Goal: Navigation & Orientation: Find specific page/section

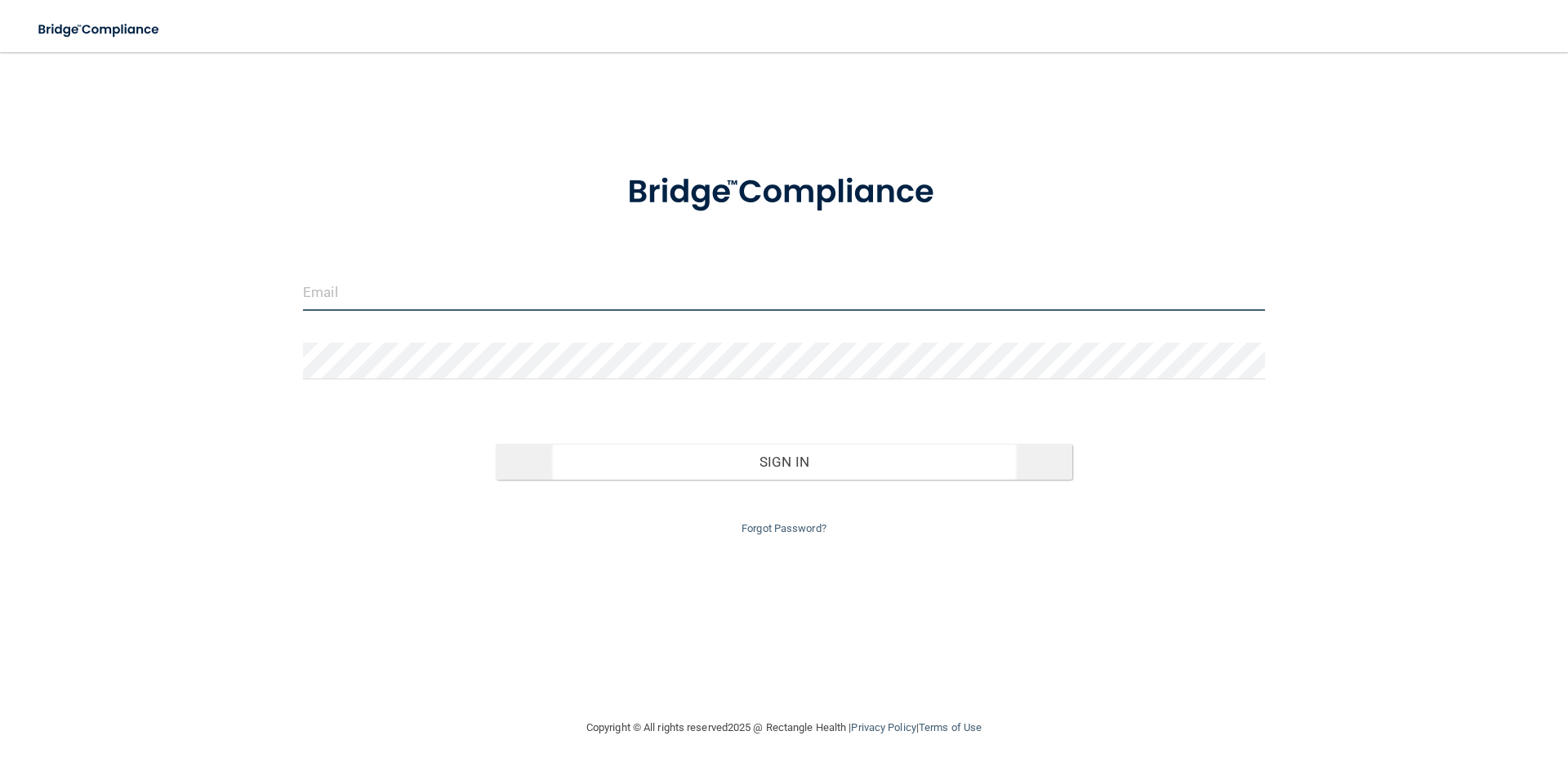
type input "[PERSON_NAME][EMAIL_ADDRESS][DOMAIN_NAME]"
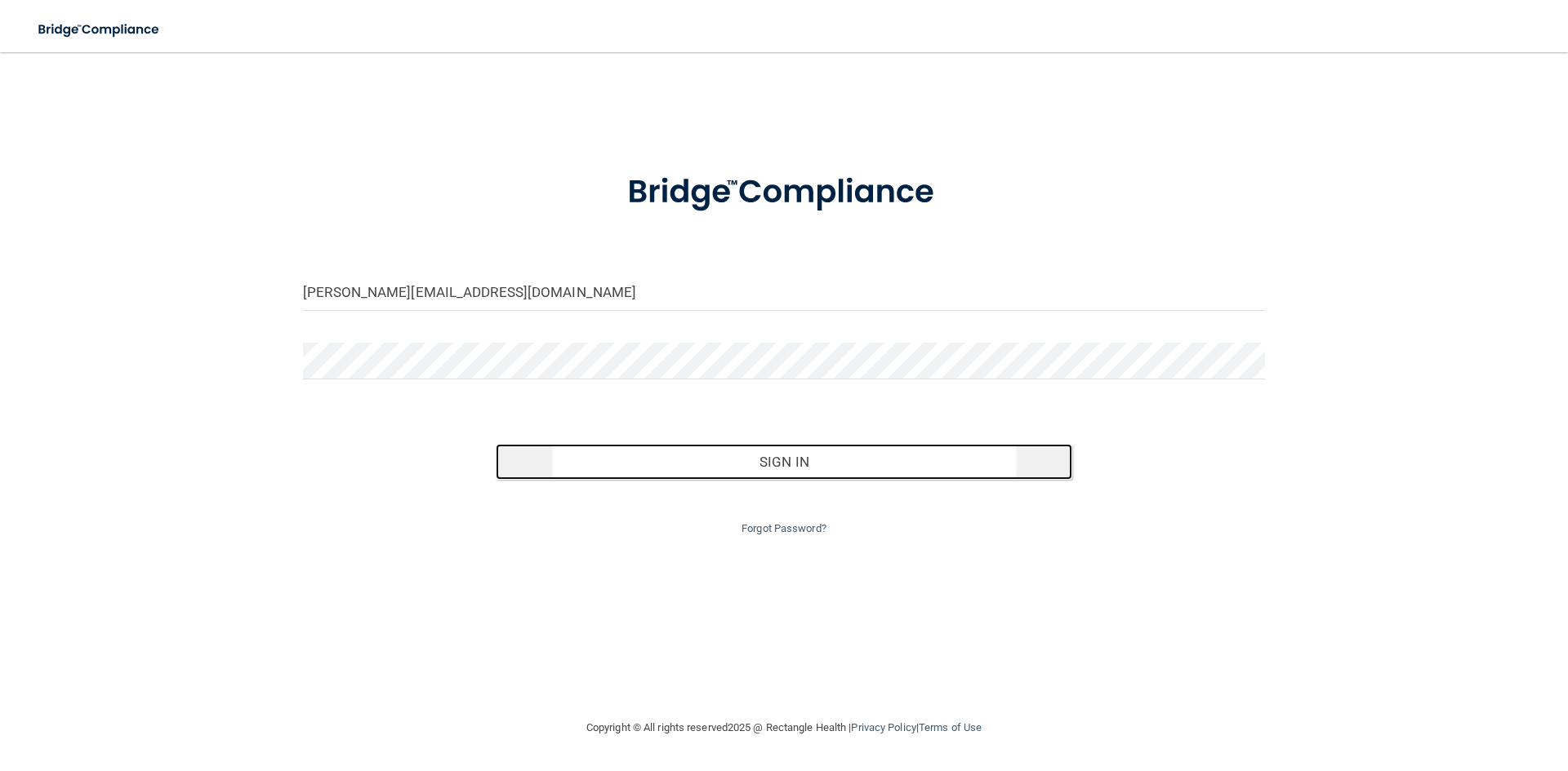
click at [715, 461] on button "Sign In" at bounding box center [784, 462] width 577 height 36
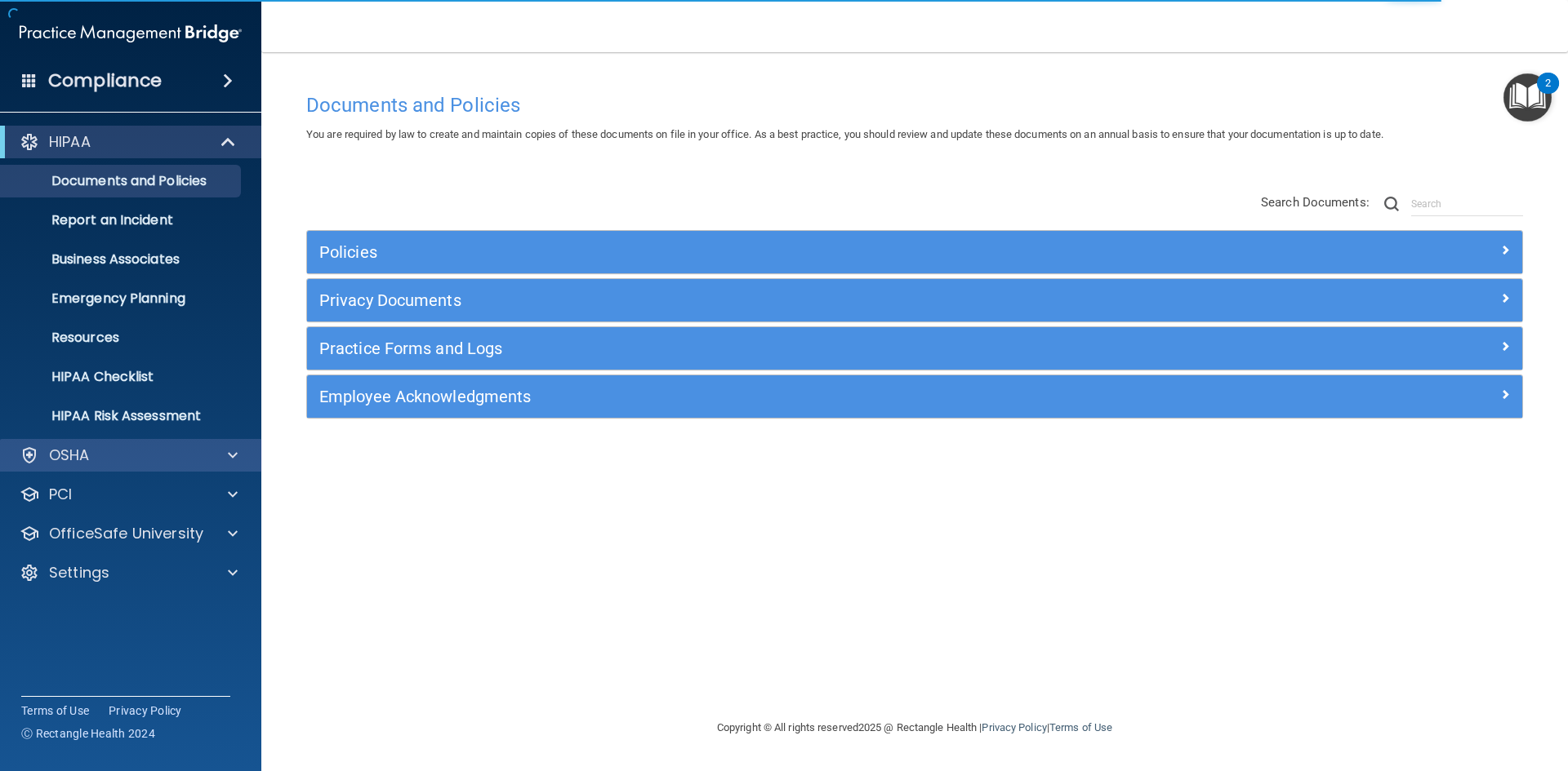
click at [139, 468] on div "OSHA" at bounding box center [131, 455] width 262 height 33
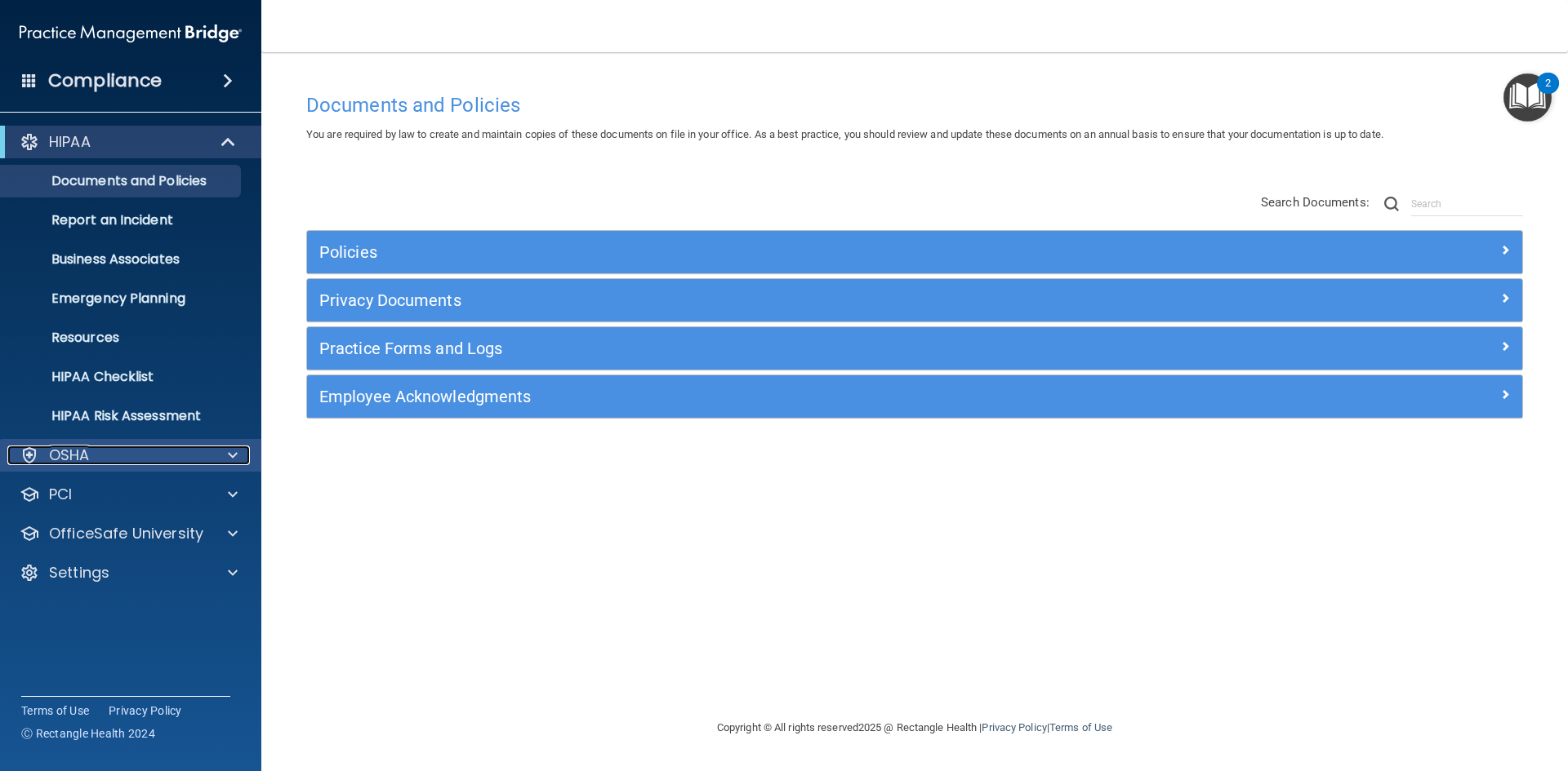
click at [232, 451] on span at bounding box center [233, 455] width 10 height 19
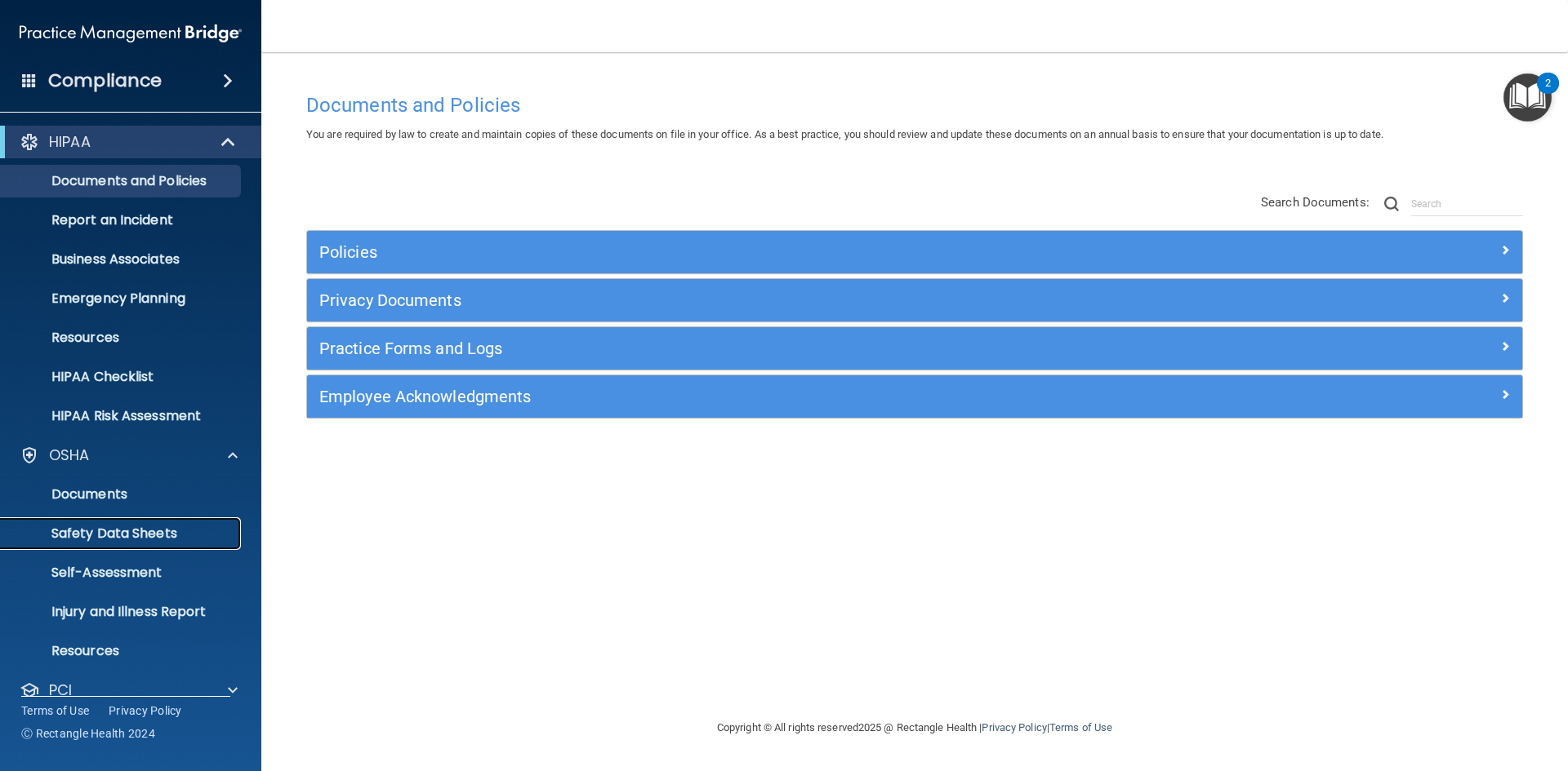
click at [157, 532] on p "Safety Data Sheets" at bounding box center [122, 533] width 223 height 16
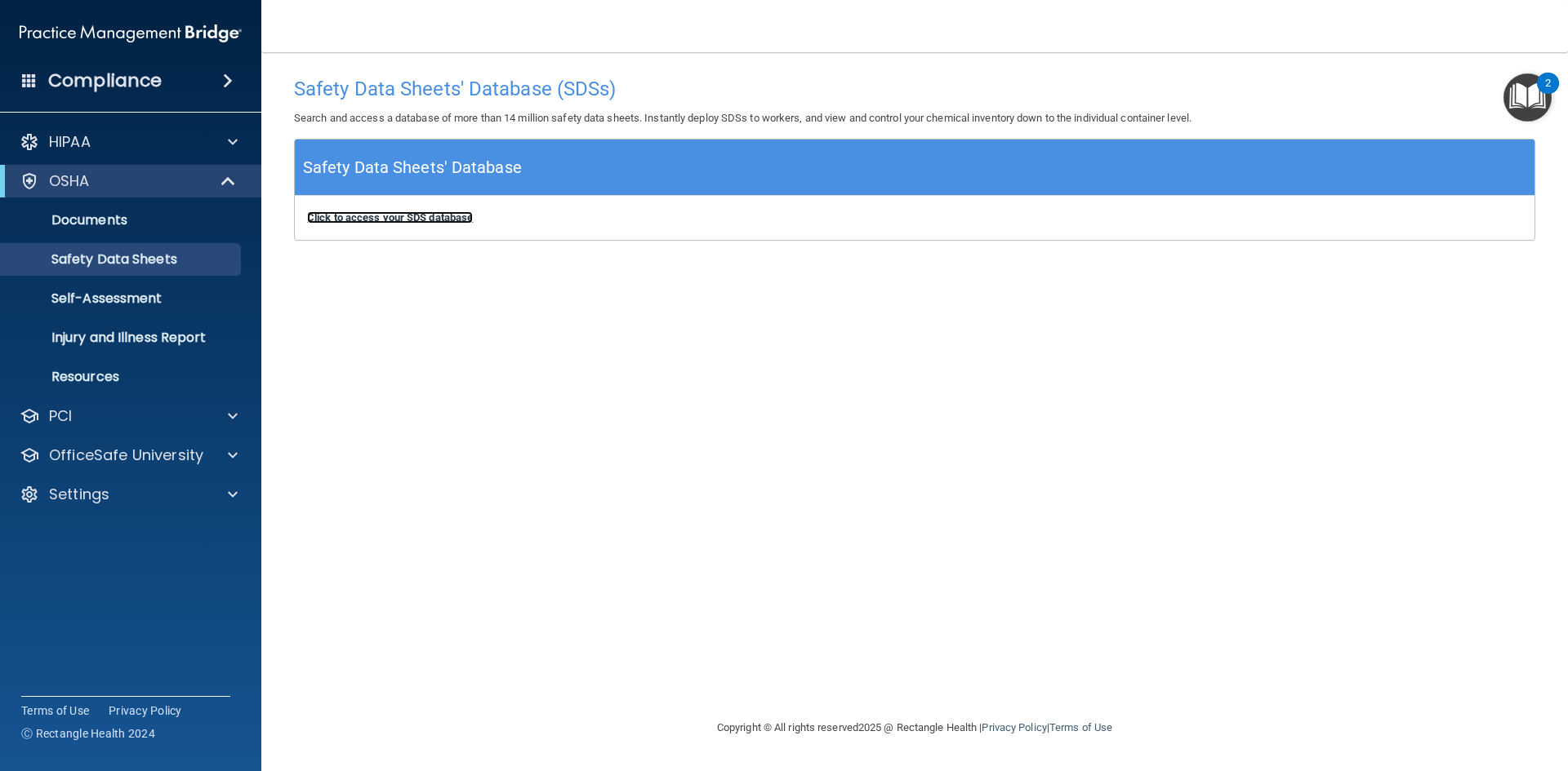
click at [393, 218] on b "Click to access your SDS database" at bounding box center [390, 218] width 166 height 12
click at [130, 295] on p "Self-Assessment" at bounding box center [122, 298] width 223 height 16
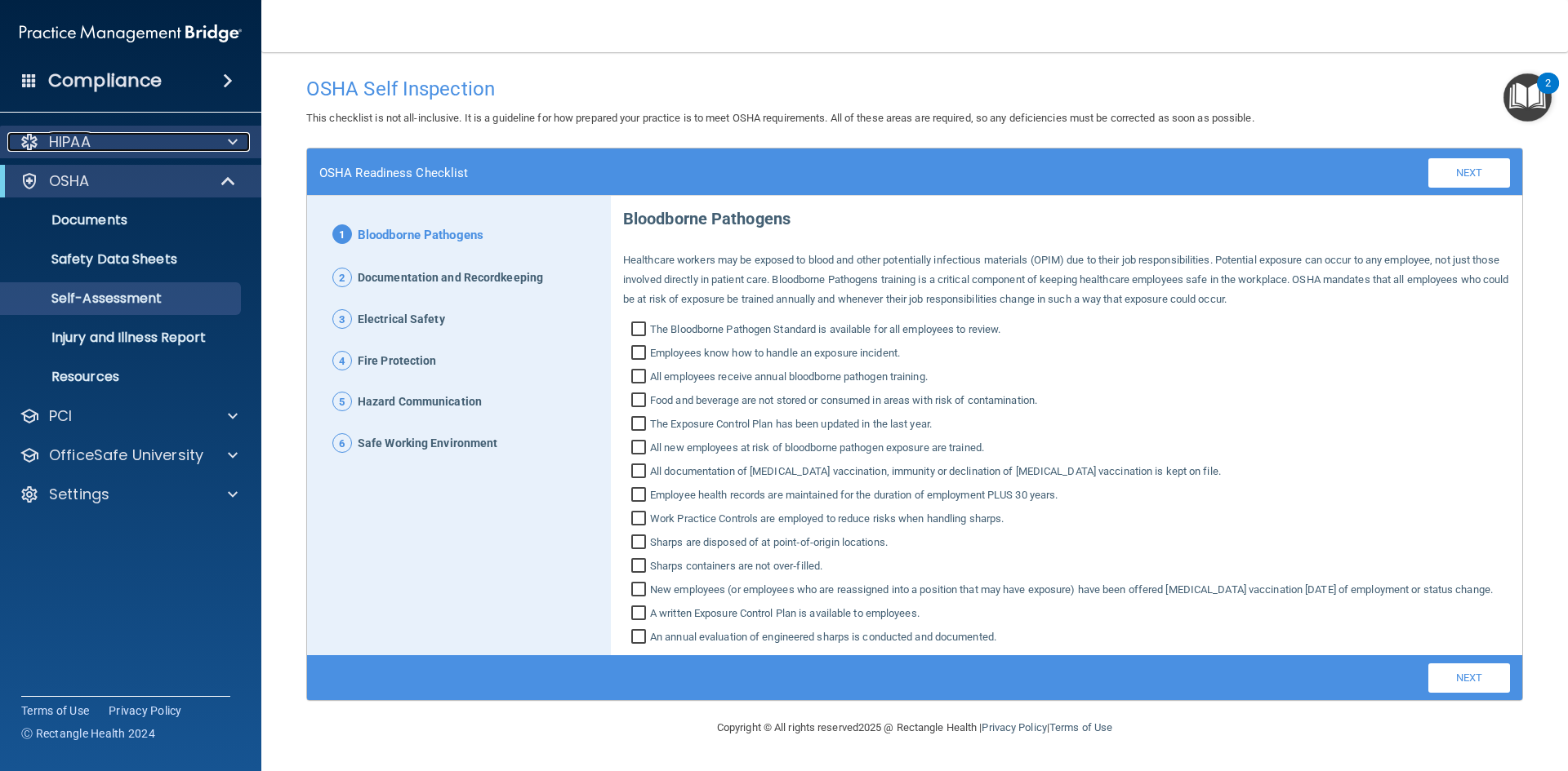
click at [149, 142] on div "HIPAA" at bounding box center [108, 141] width 202 height 19
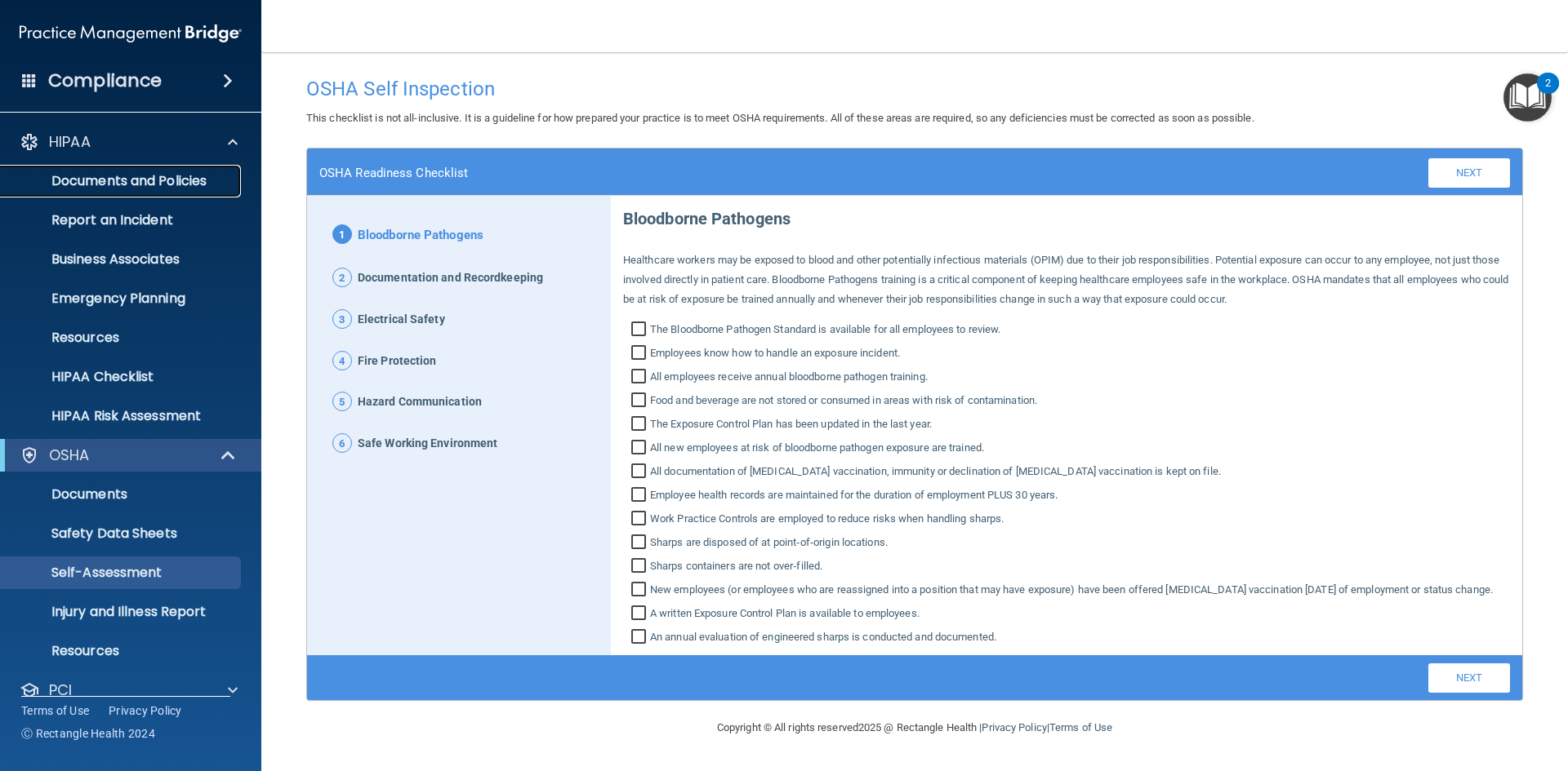
click at [152, 180] on p "Documents and Policies" at bounding box center [122, 180] width 223 height 16
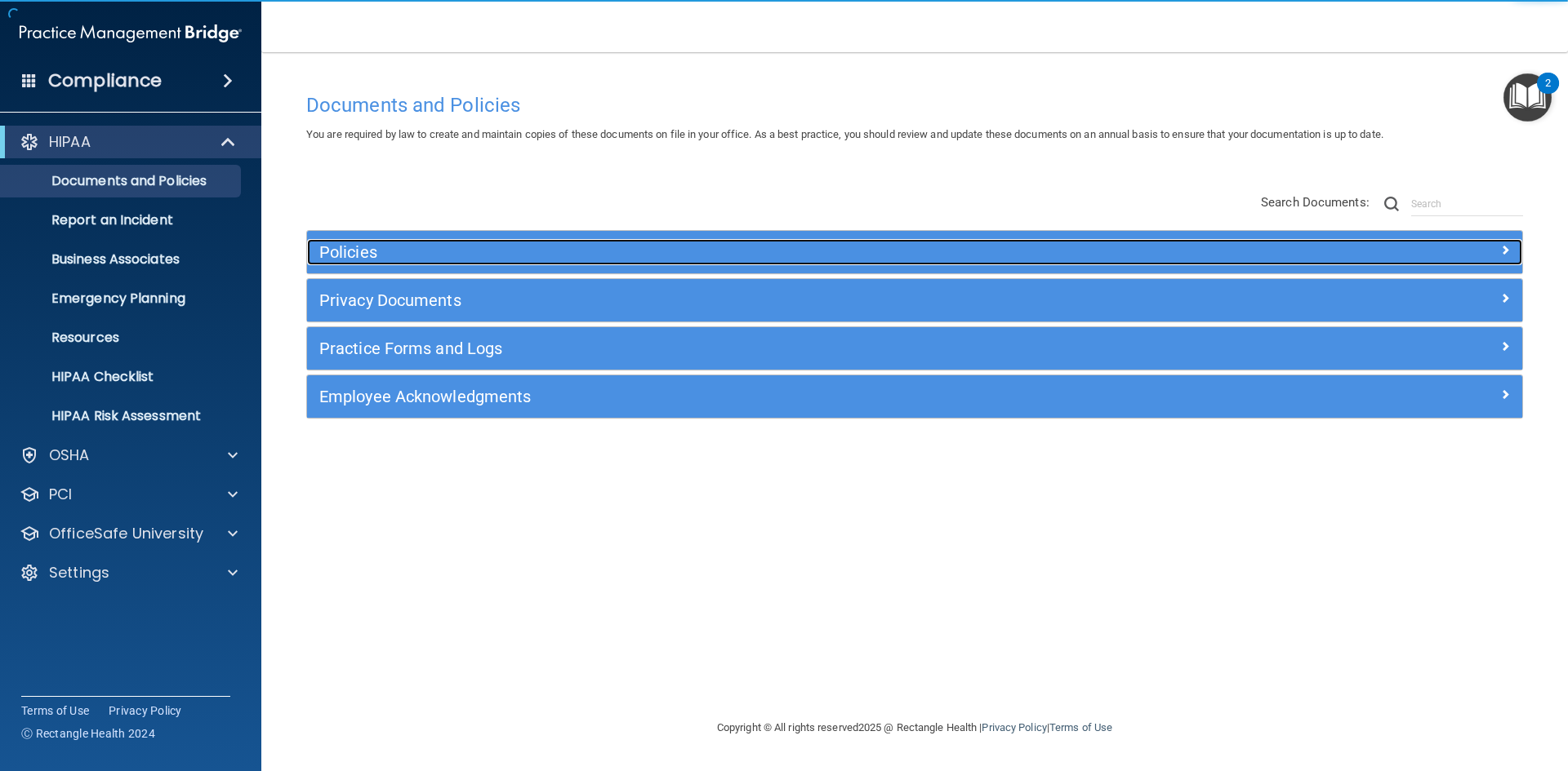
click at [370, 245] on h5 "Policies" at bounding box center [762, 251] width 886 height 18
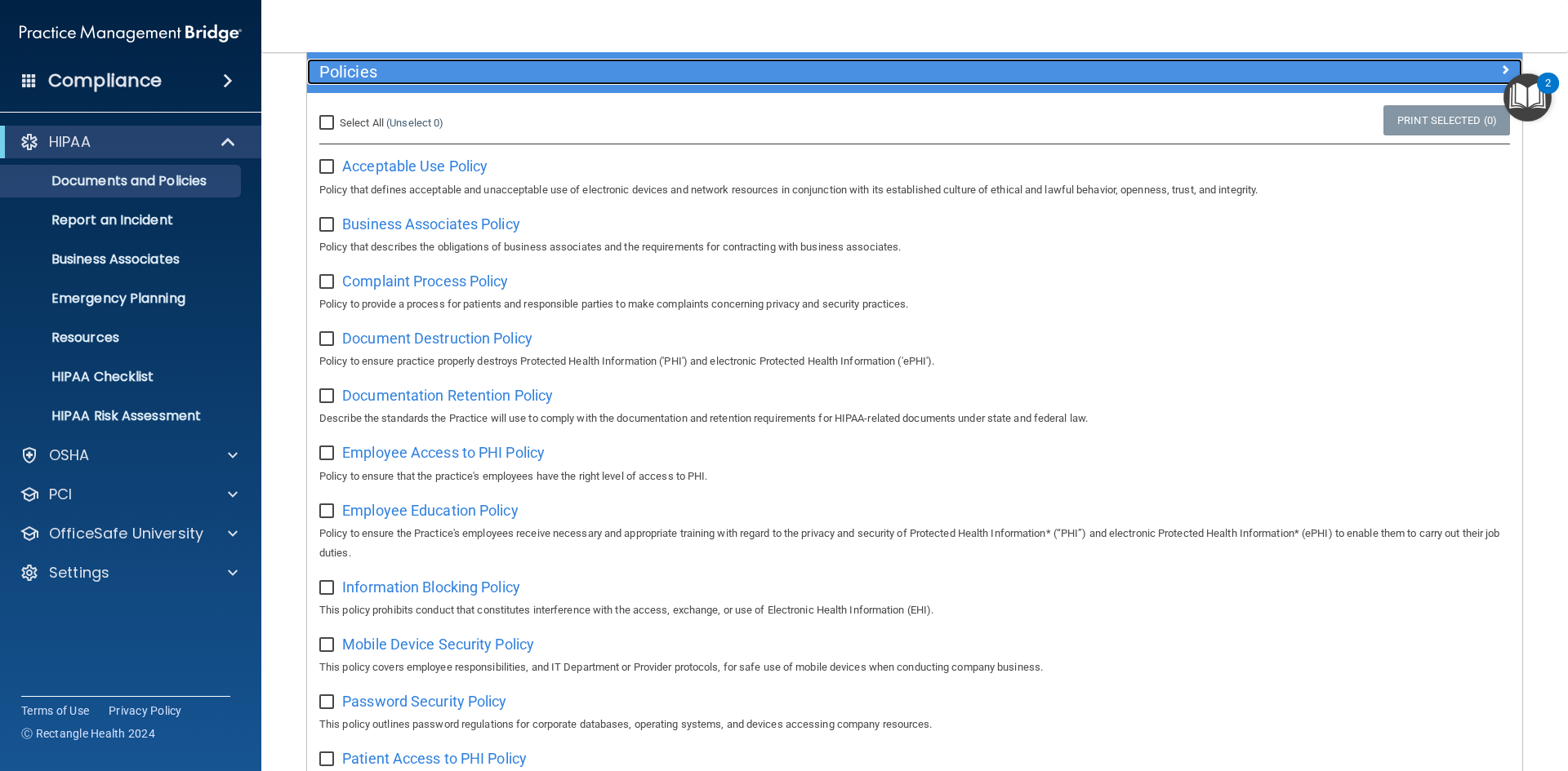
scroll to position [163, 0]
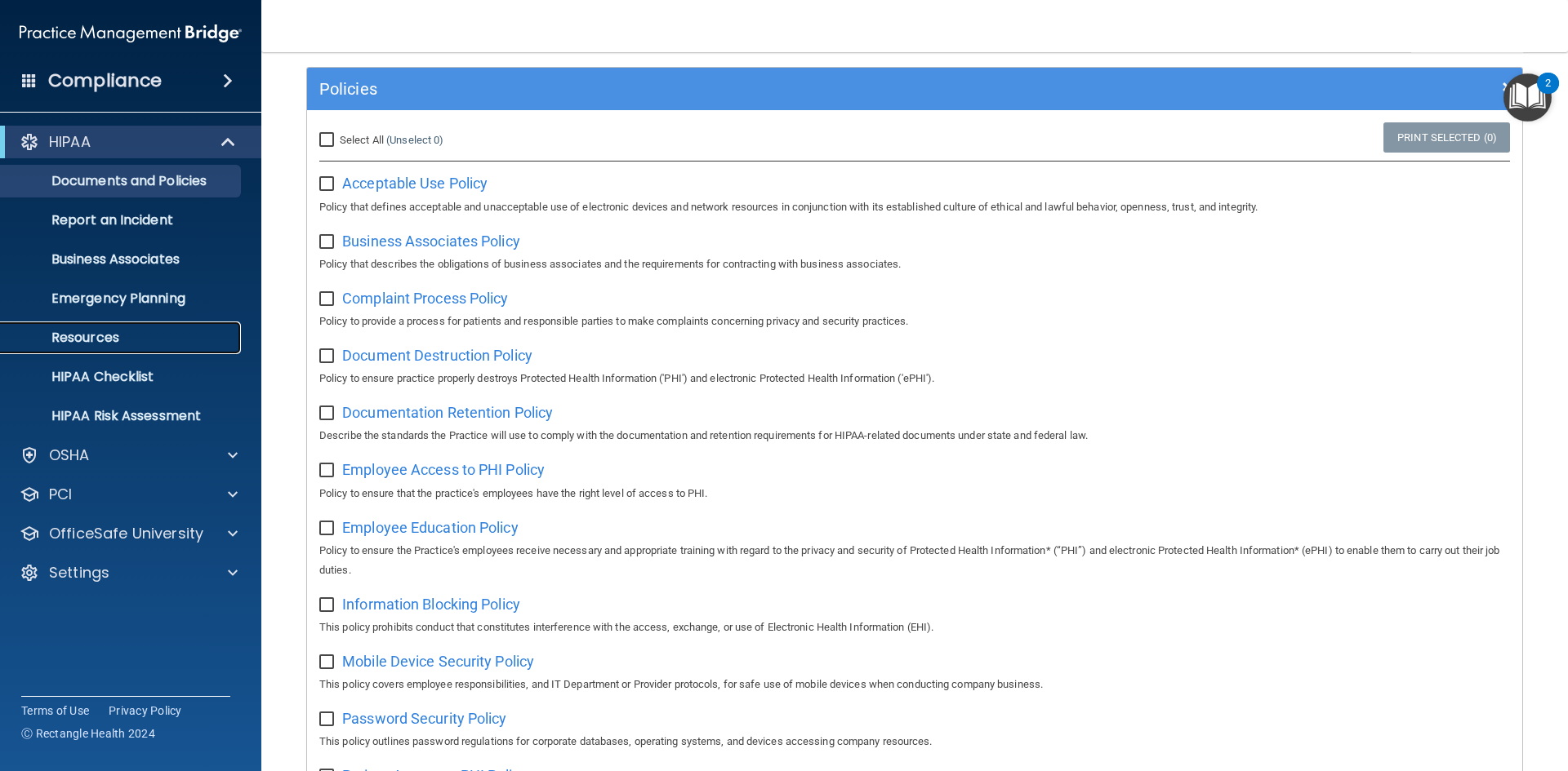
click at [112, 344] on p "Resources" at bounding box center [122, 338] width 223 height 16
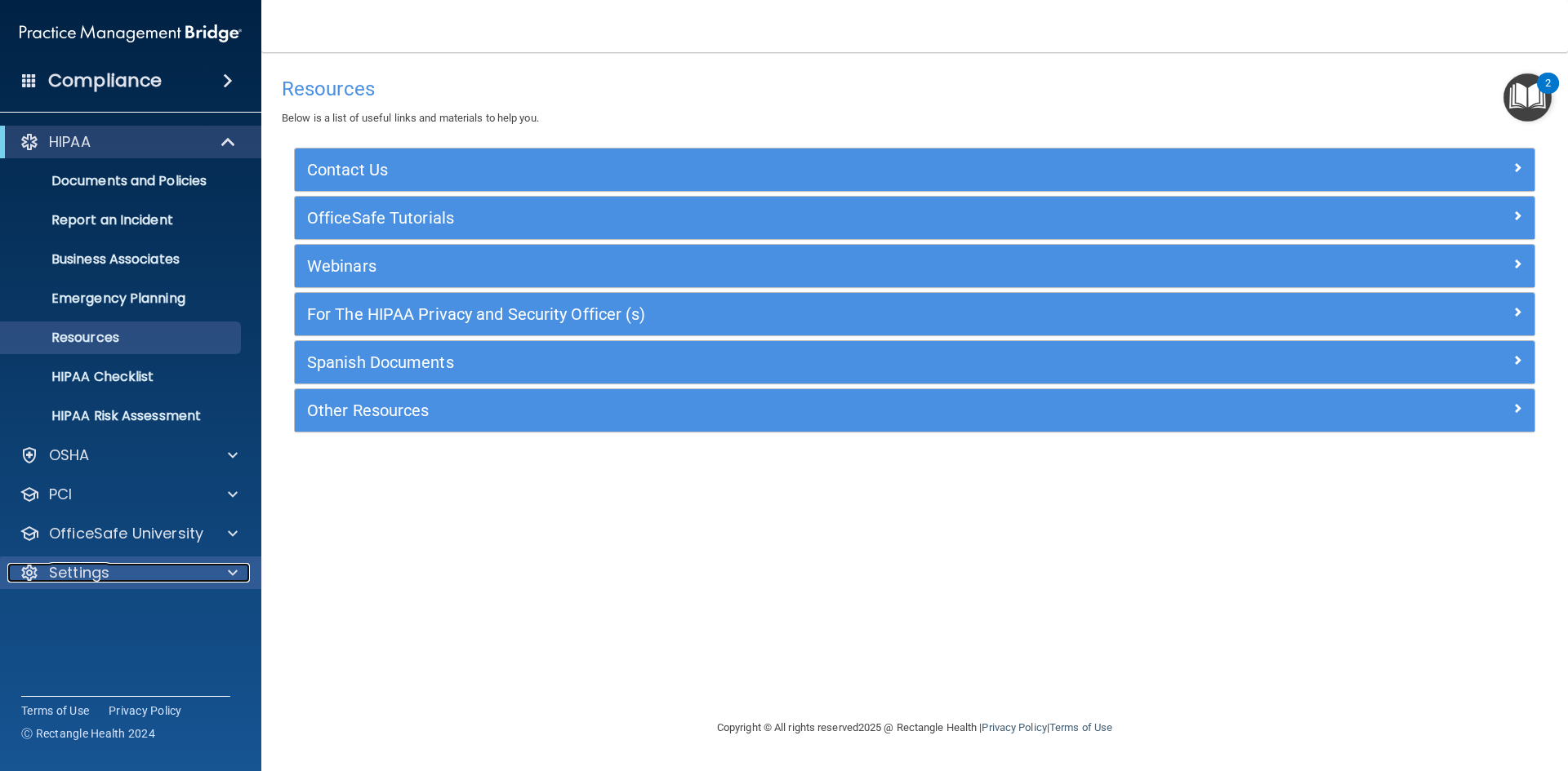
click at [149, 570] on div "Settings" at bounding box center [108, 572] width 202 height 19
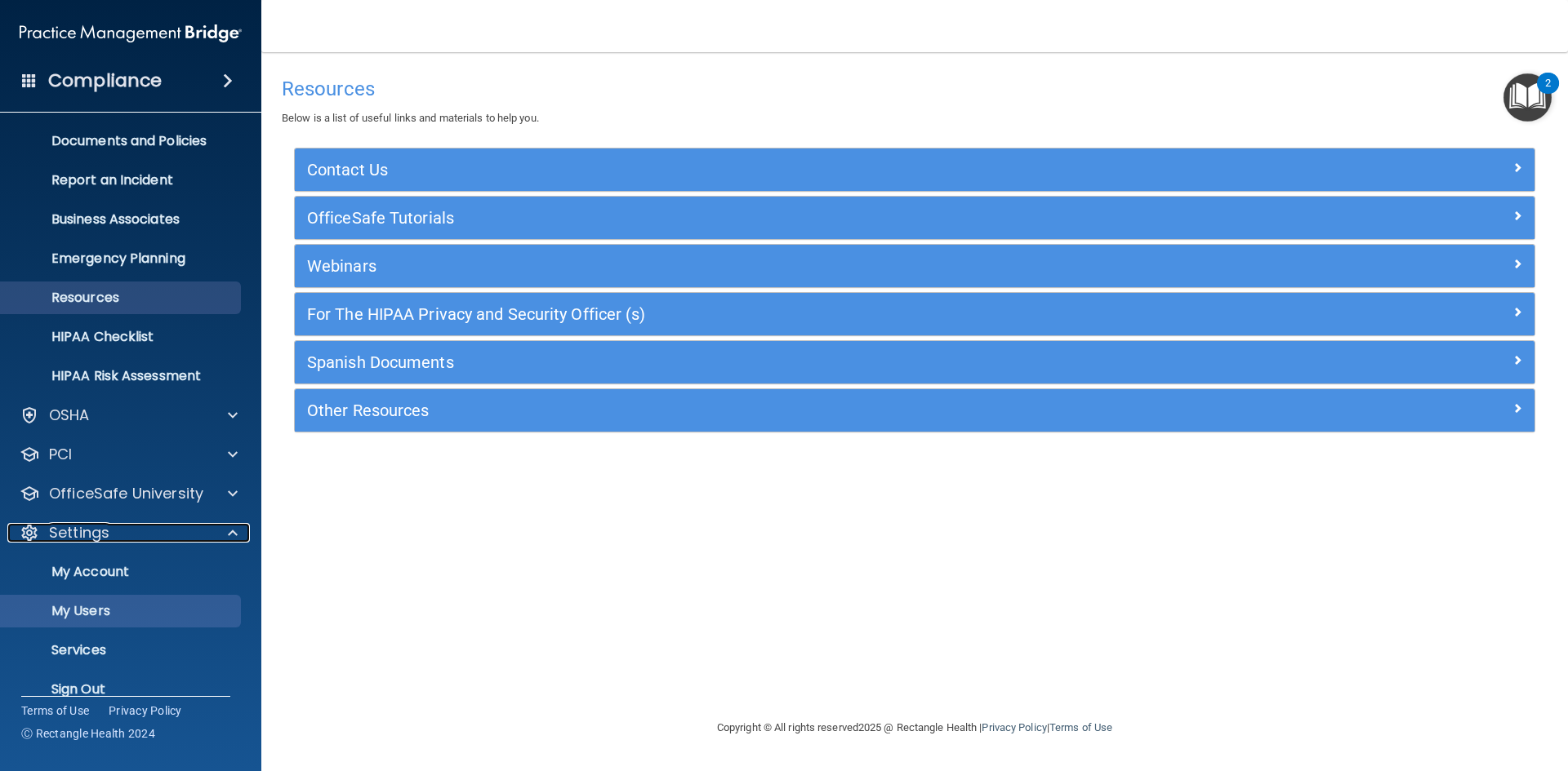
scroll to position [63, 0]
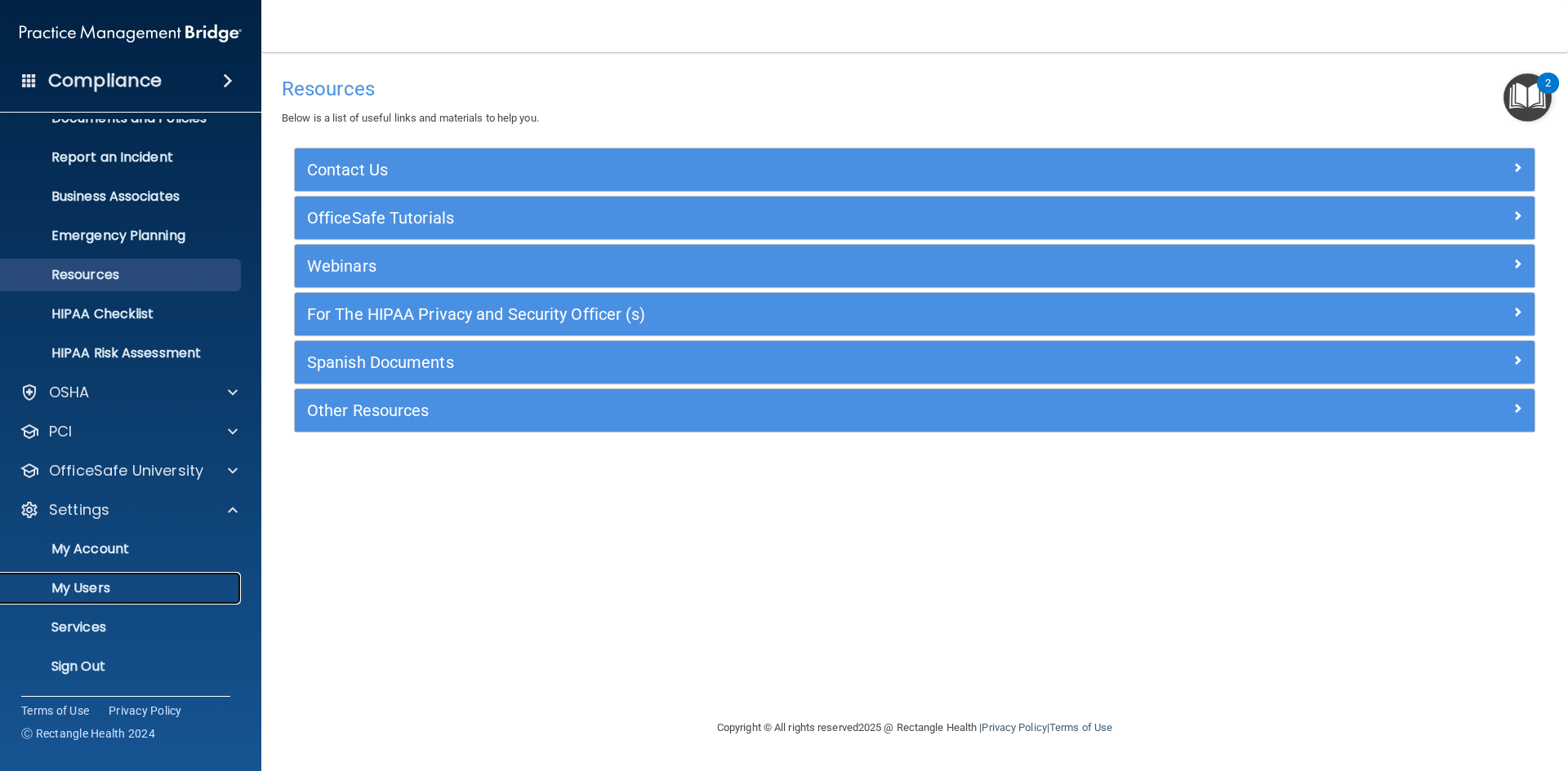
click at [126, 588] on p "My Users" at bounding box center [122, 588] width 223 height 16
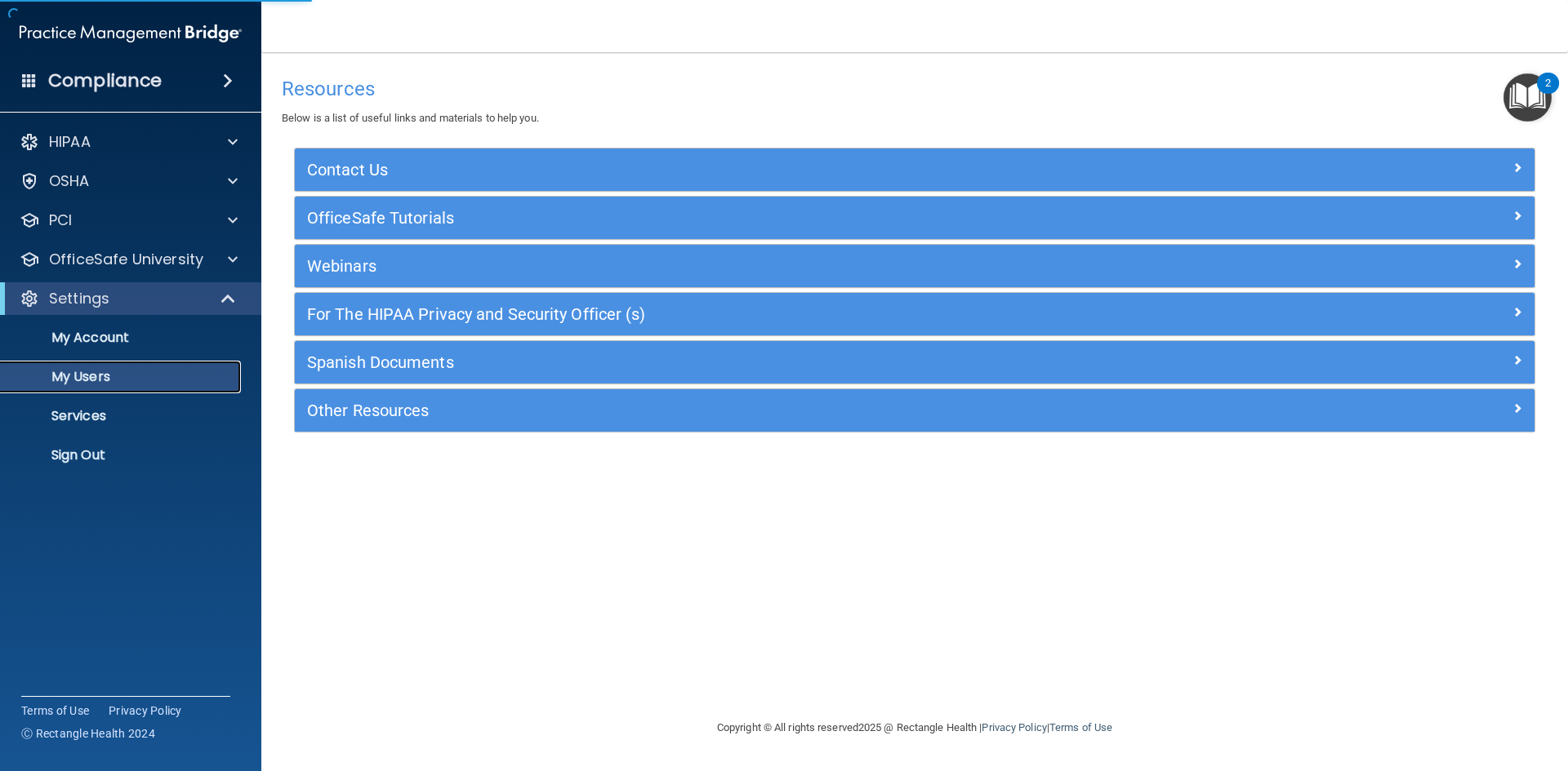
select select "20"
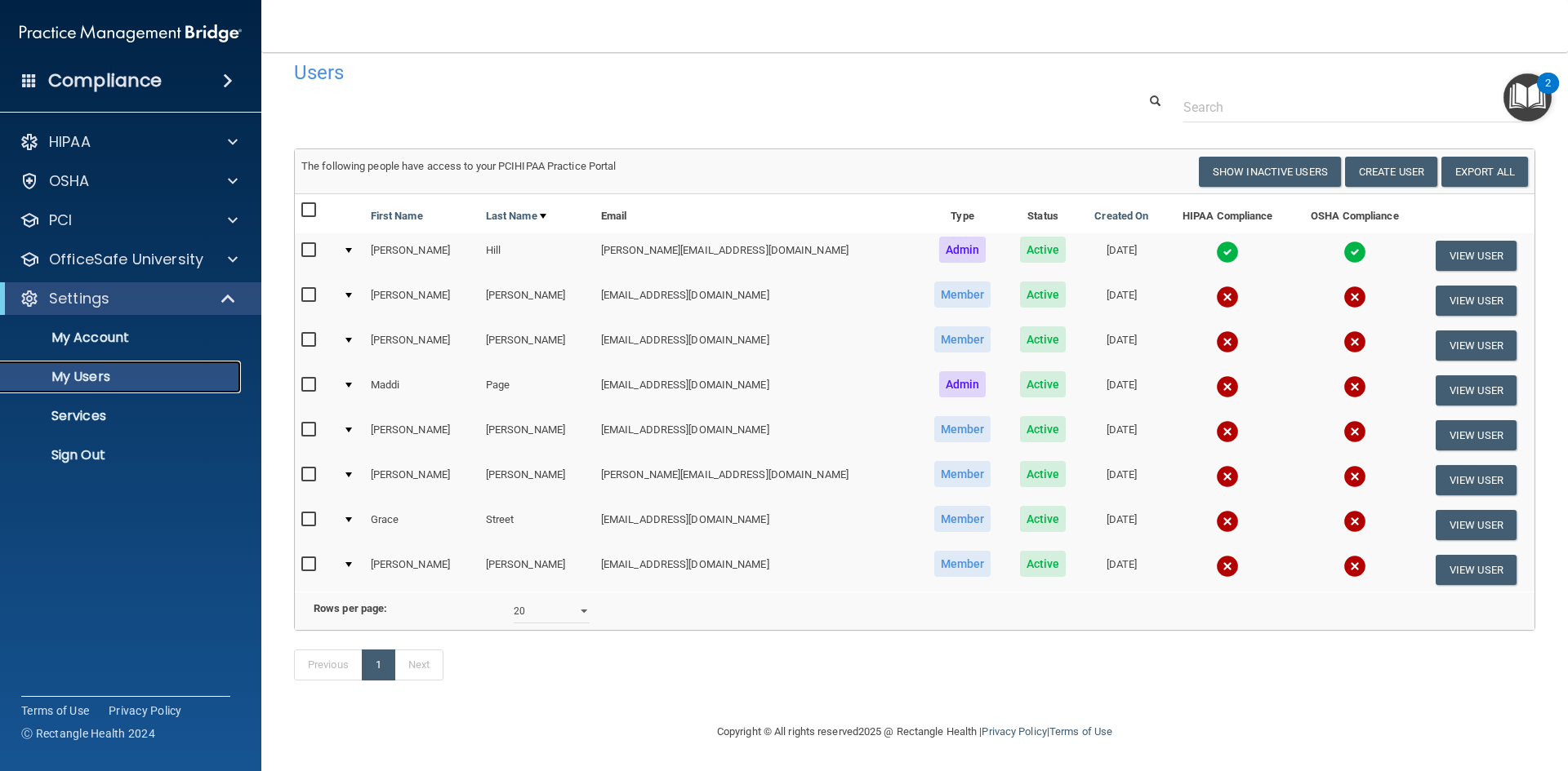
scroll to position [41, 0]
